Goal: Find specific fact: Find specific fact

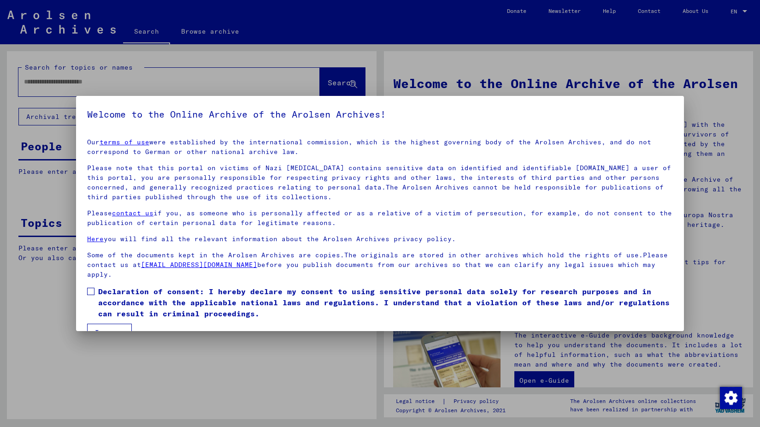
click at [39, 179] on div at bounding box center [380, 213] width 760 height 427
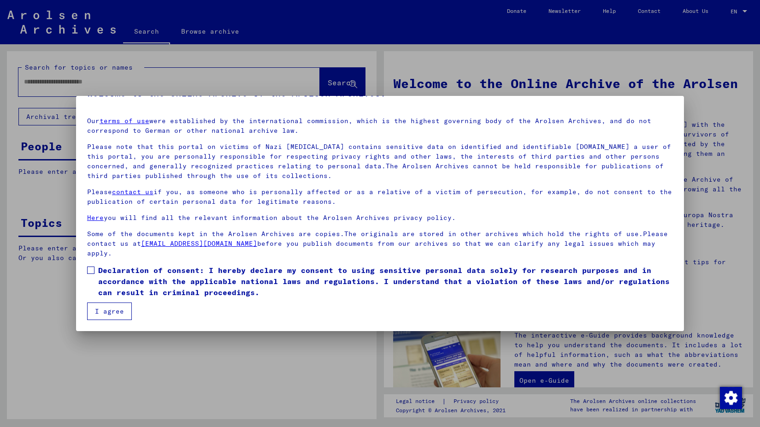
click at [94, 272] on span at bounding box center [90, 270] width 7 height 7
click at [111, 311] on button "I agree" at bounding box center [109, 312] width 45 height 18
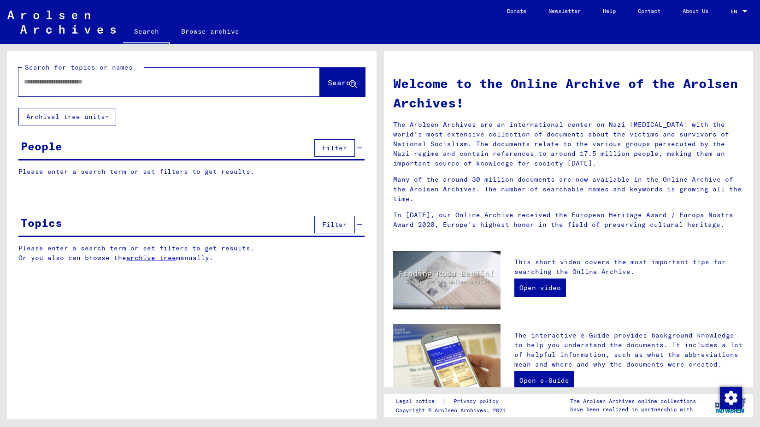
click at [65, 86] on input "text" at bounding box center [158, 82] width 268 height 10
type input "**********"
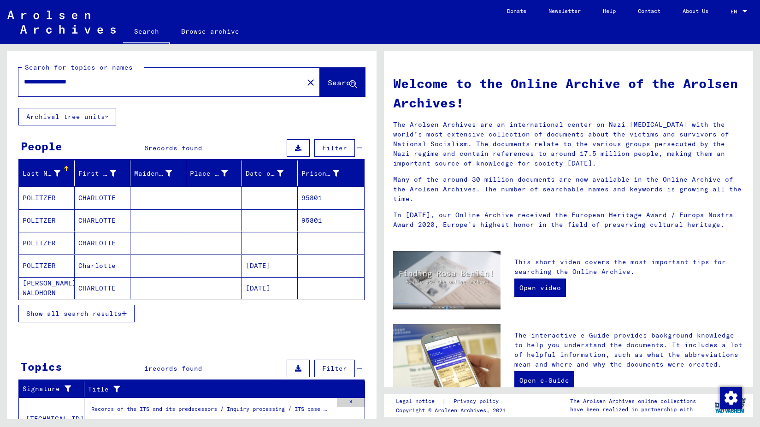
click at [308, 195] on mat-cell "95801" at bounding box center [331, 198] width 66 height 22
